Goal: Transaction & Acquisition: Book appointment/travel/reservation

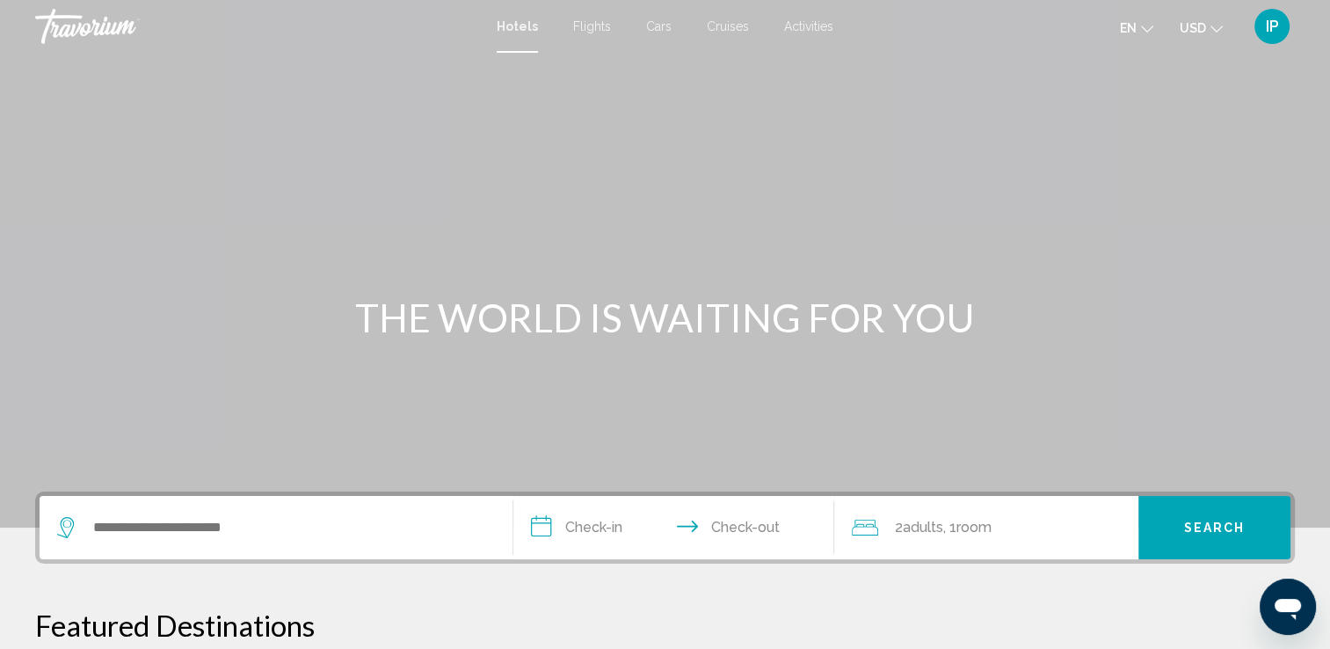
click at [510, 28] on span "Hotels" at bounding box center [517, 26] width 41 height 14
click at [720, 25] on span "Cruises" at bounding box center [728, 26] width 42 height 14
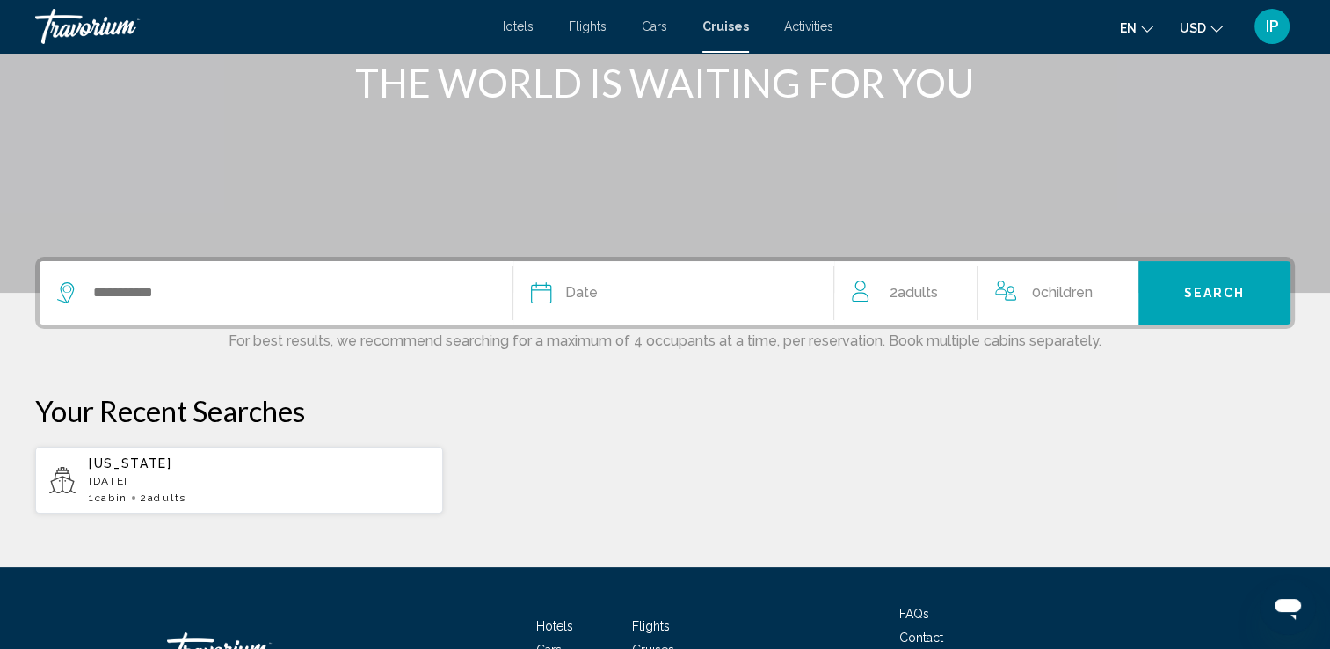
scroll to position [234, 0]
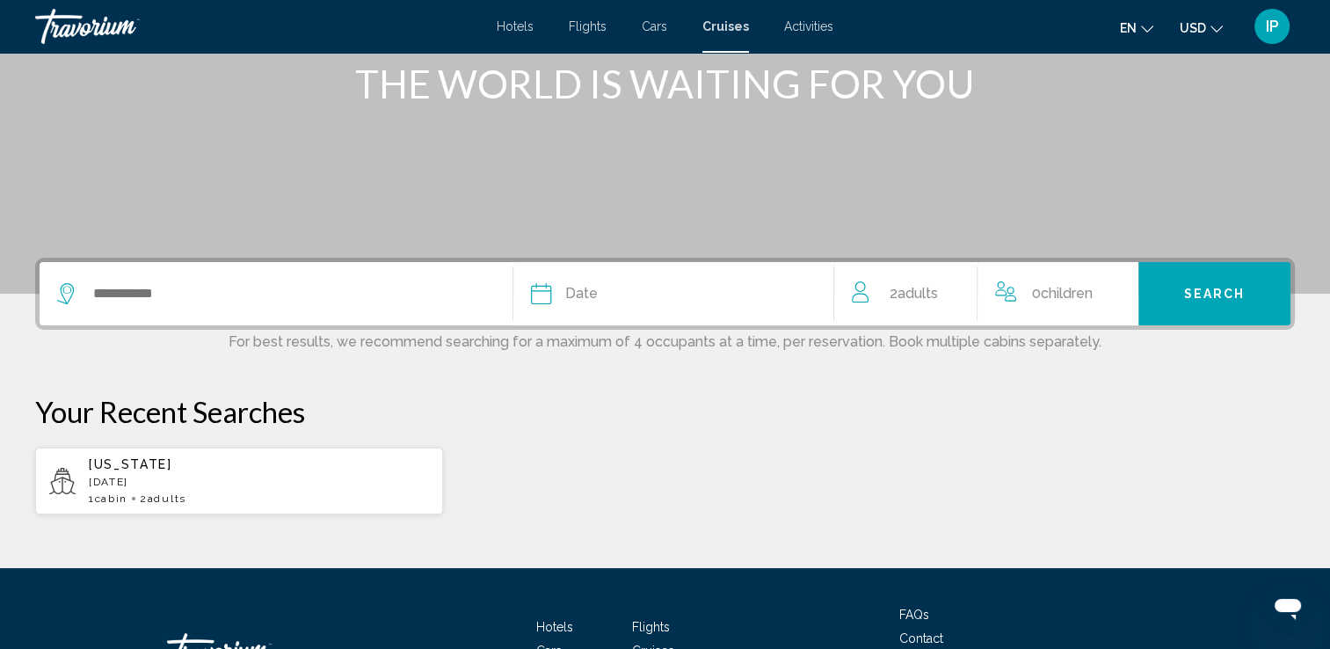
click at [1207, 301] on button "Search" at bounding box center [1214, 293] width 152 height 63
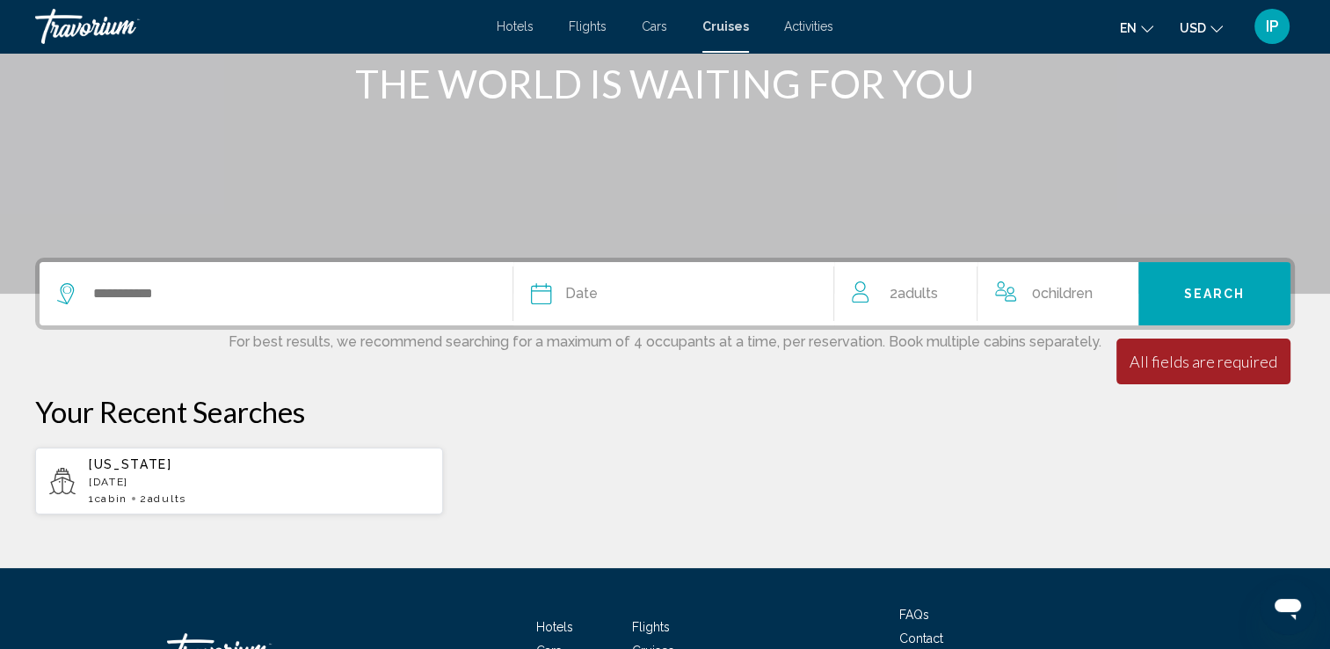
click at [74, 292] on icon "Search widget" at bounding box center [67, 293] width 21 height 21
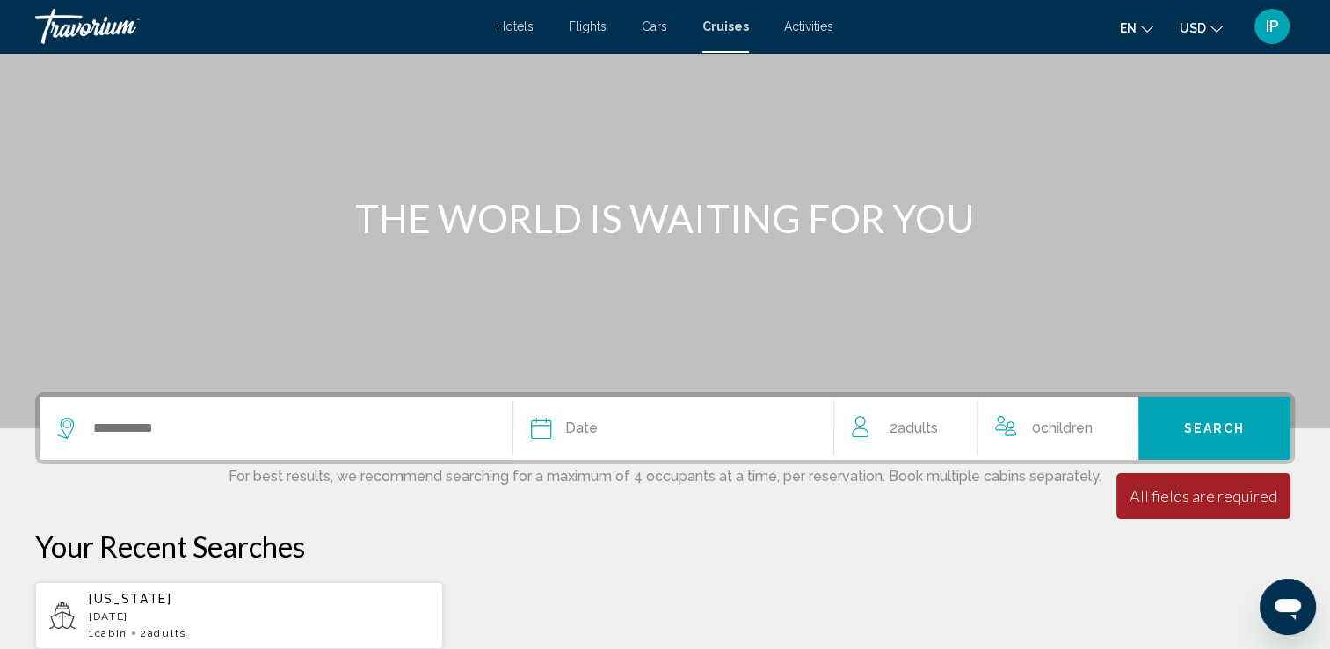
scroll to position [105, 0]
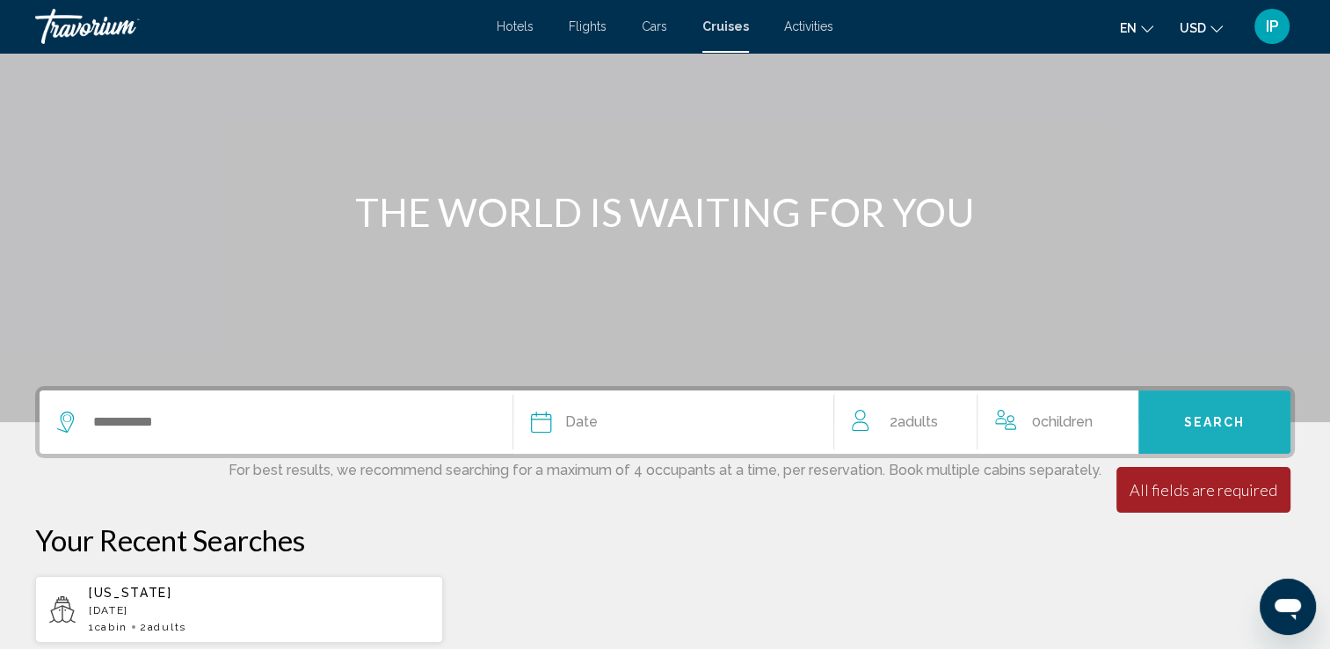
click at [1212, 430] on button "Search" at bounding box center [1214, 421] width 152 height 63
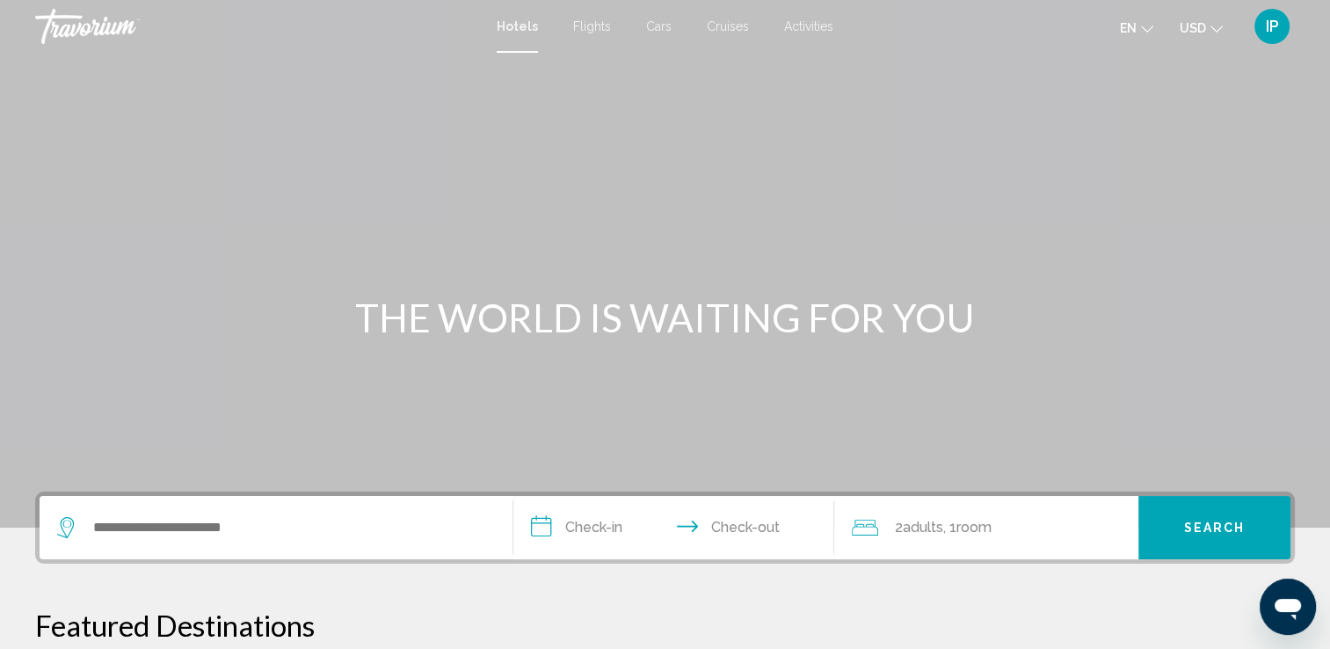
click at [723, 26] on span "Cruises" at bounding box center [728, 26] width 42 height 14
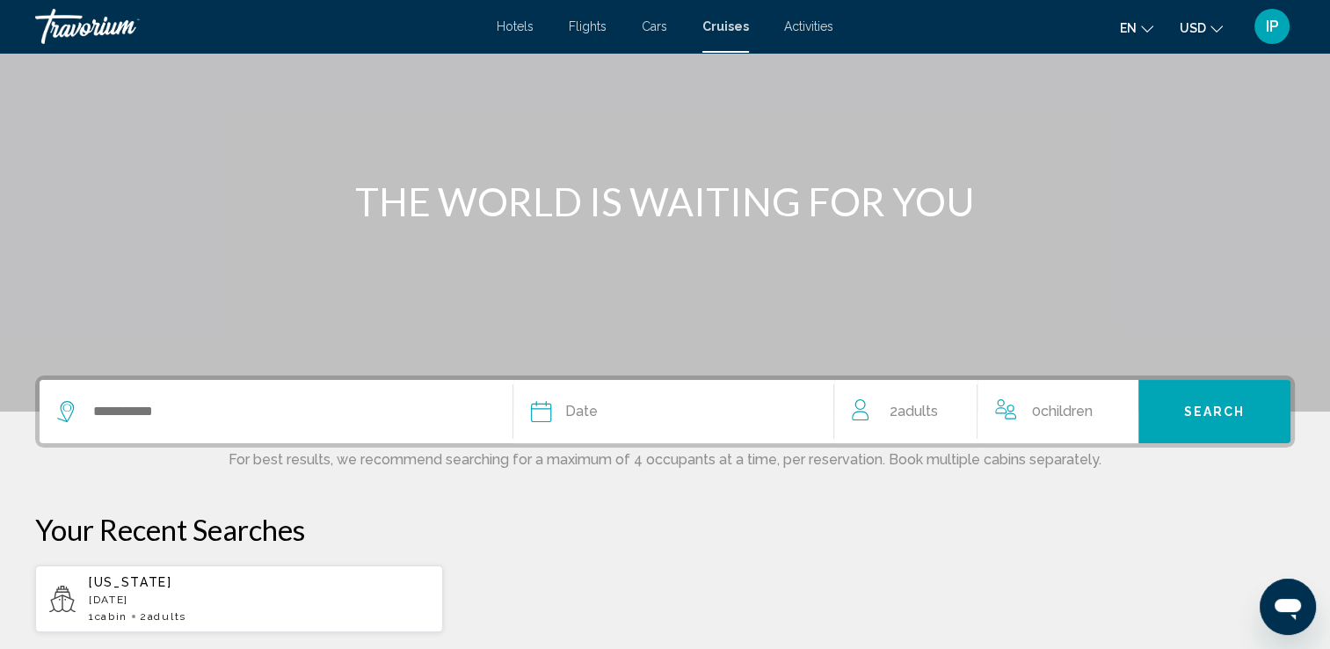
scroll to position [117, 0]
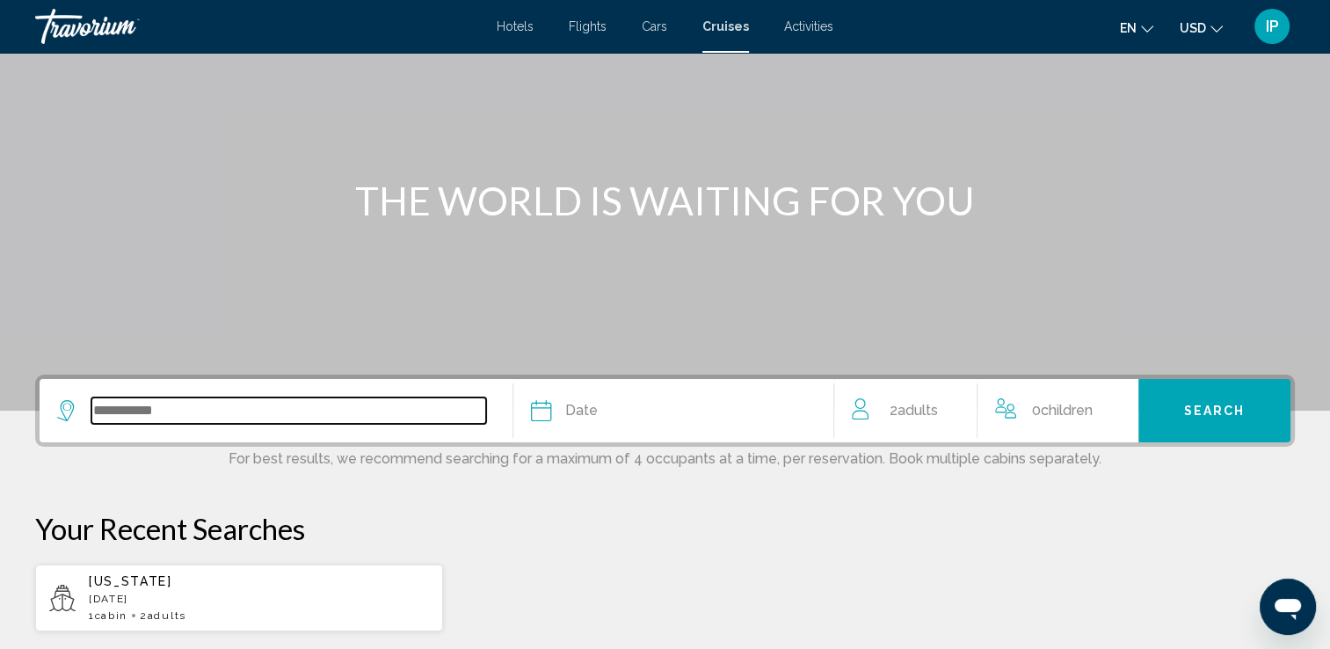
click at [127, 404] on input "Search widget" at bounding box center [288, 410] width 395 height 26
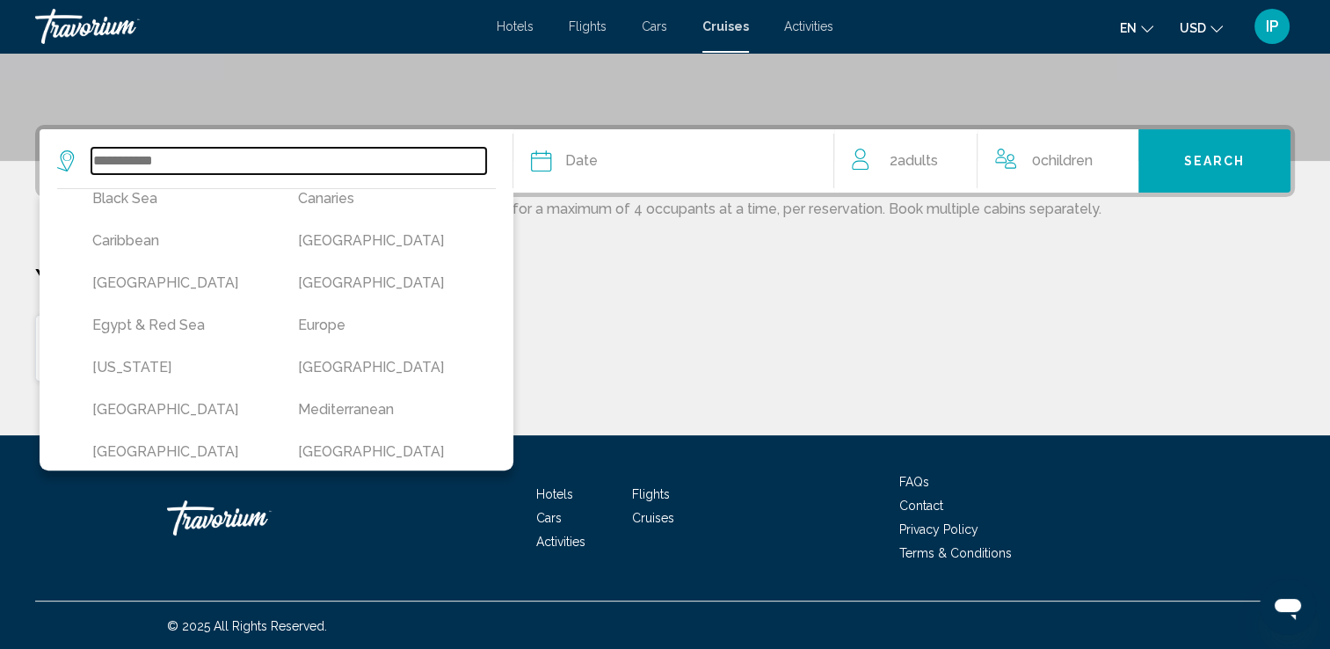
scroll to position [189, 0]
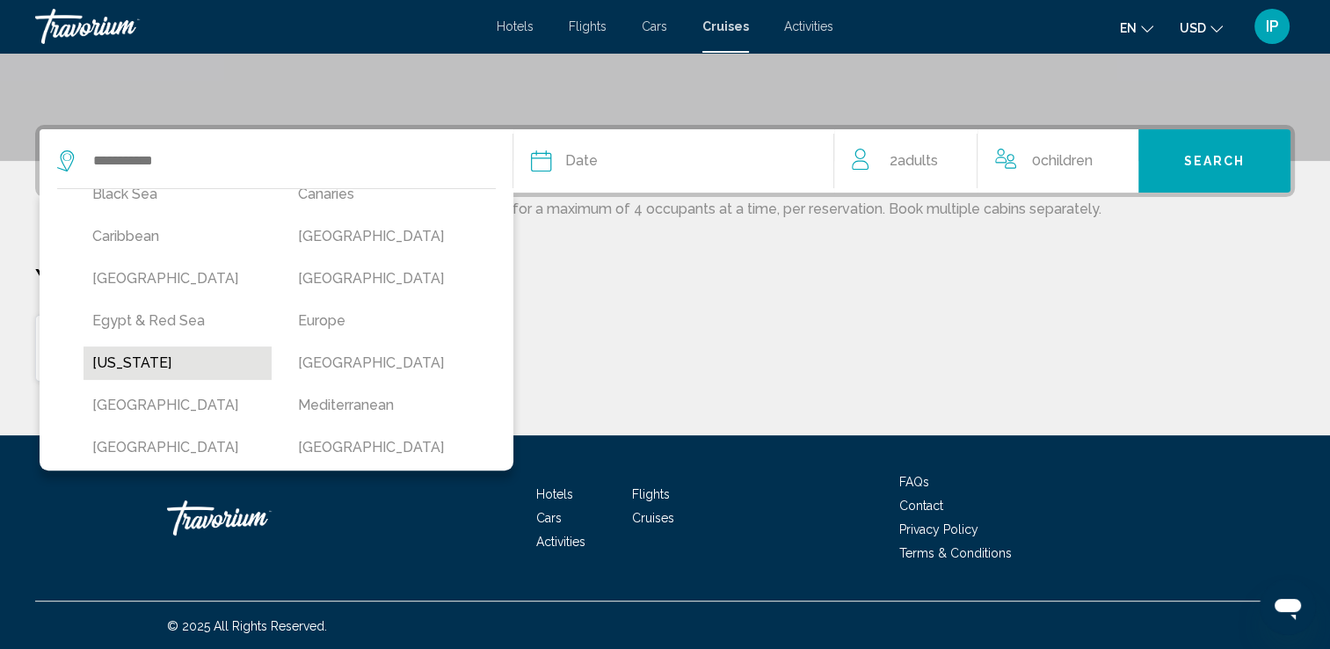
click at [124, 367] on button "[US_STATE]" at bounding box center [177, 362] width 188 height 33
type input "******"
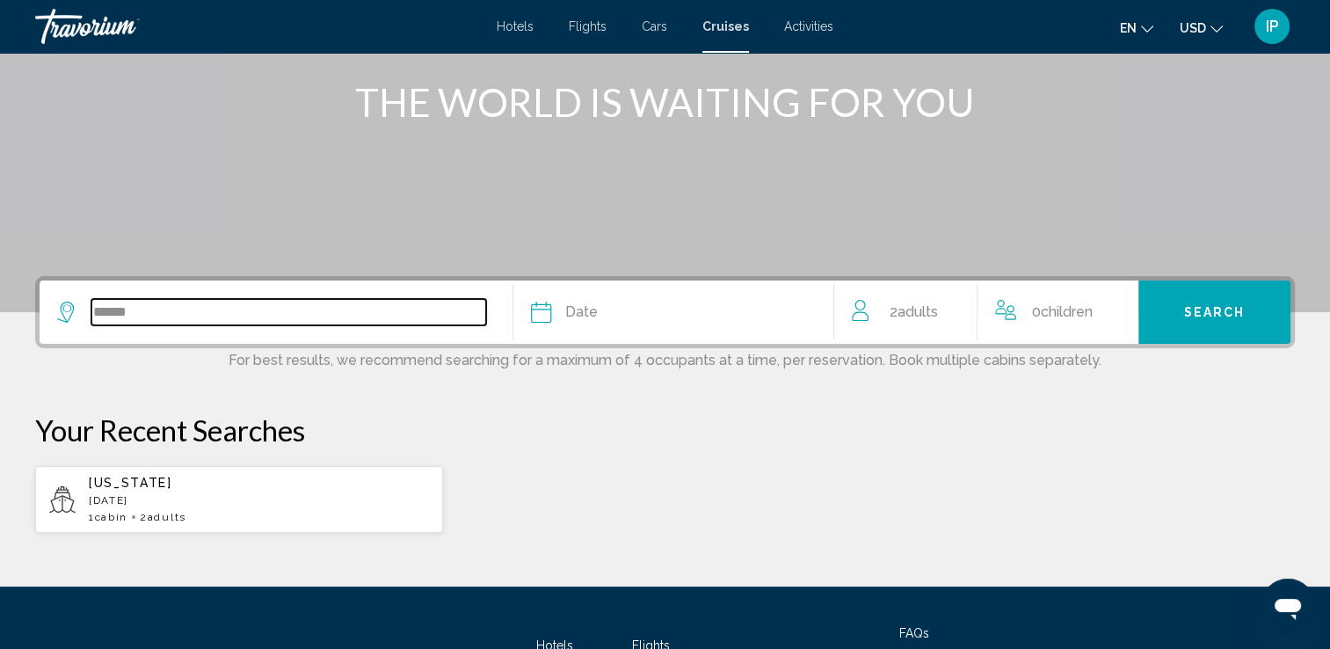
scroll to position [220, 0]
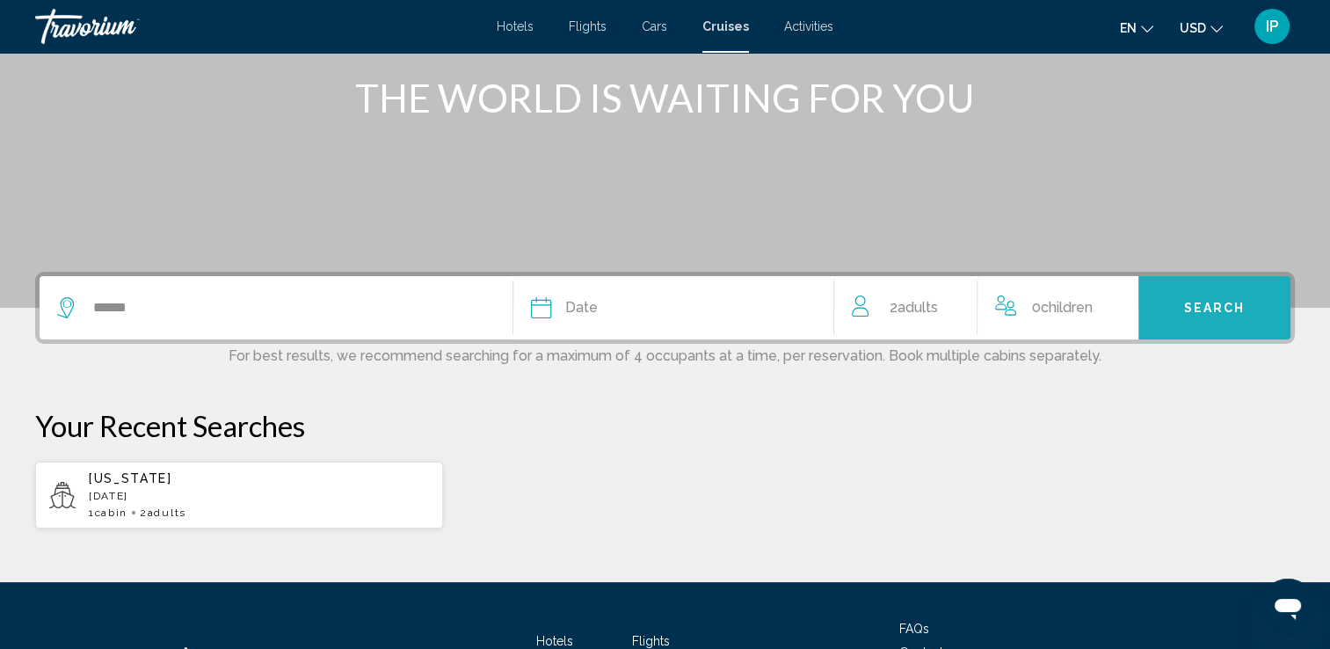
click at [1216, 305] on span "Search" at bounding box center [1215, 308] width 62 height 14
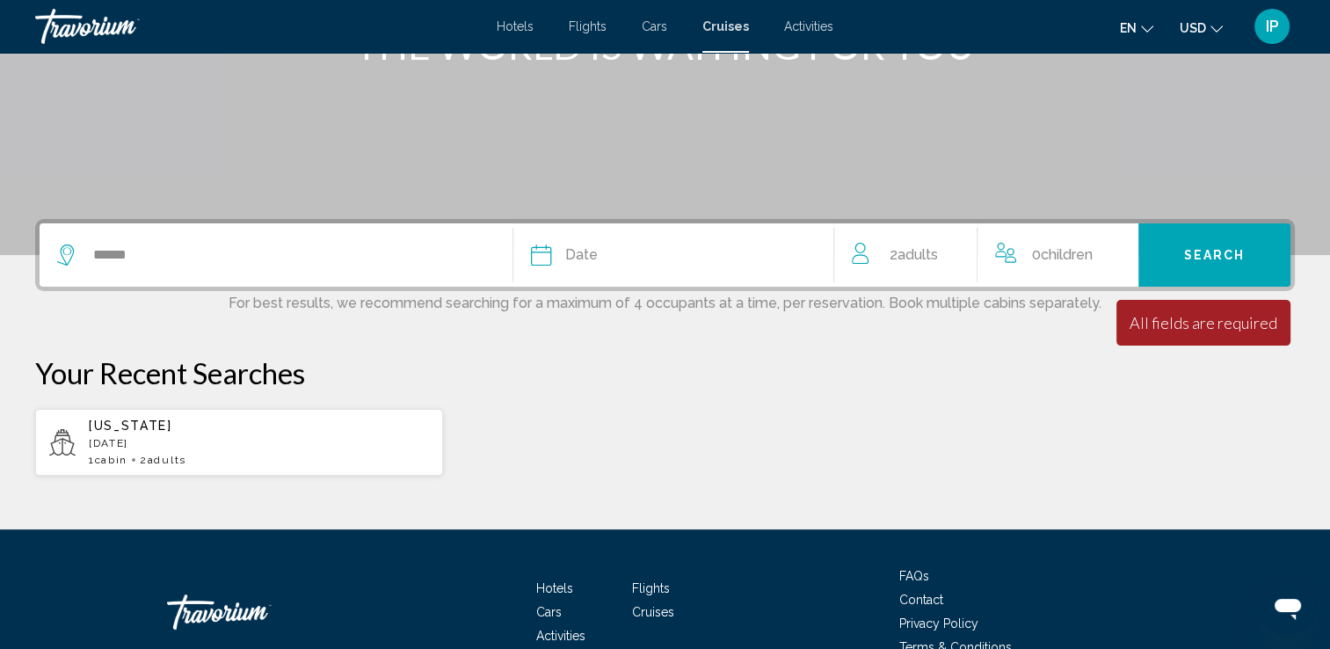
scroll to position [270, 0]
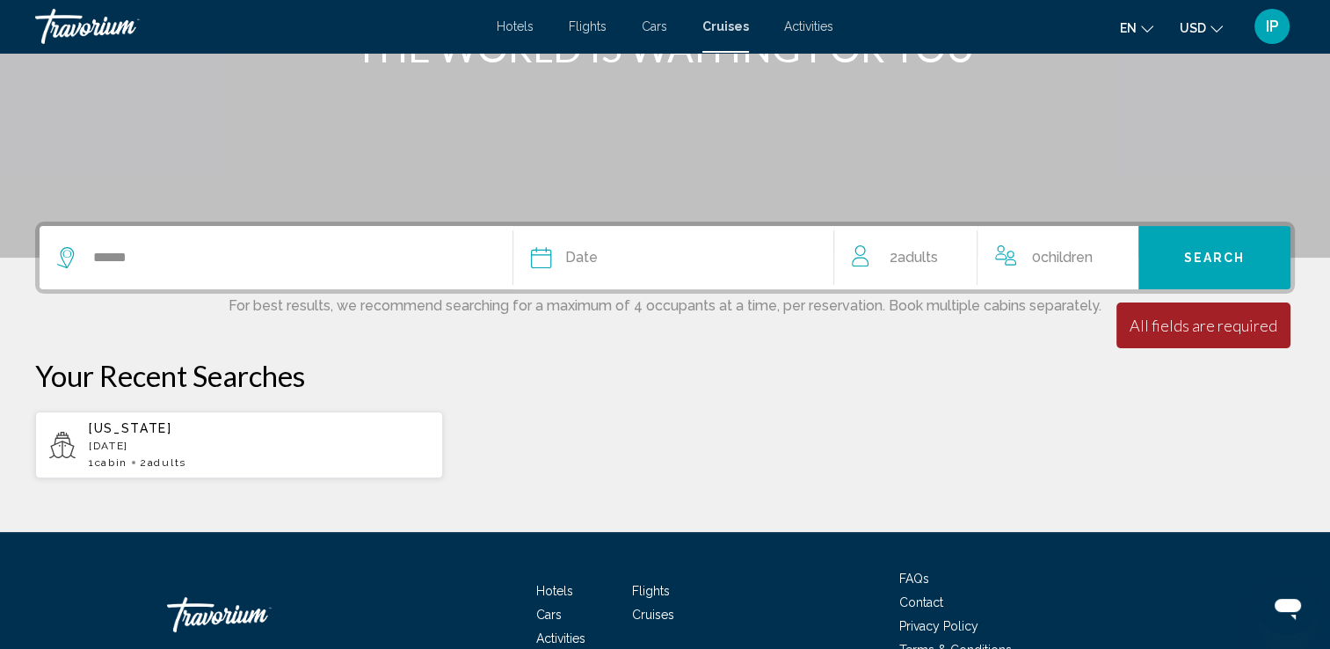
click at [573, 417] on div "[US_STATE] [DATE] 1 cabin 2 Adult Adults" at bounding box center [664, 444] width 1259 height 69
